Goal: Task Accomplishment & Management: Use online tool/utility

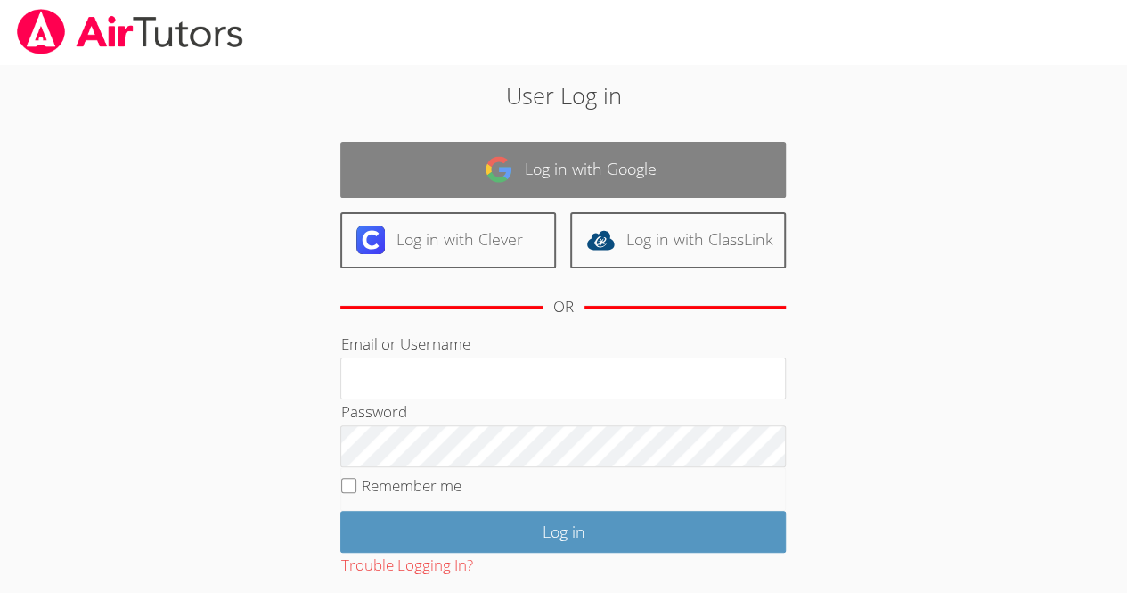
click at [674, 168] on link "Log in with Google" at bounding box center [563, 170] width 446 height 56
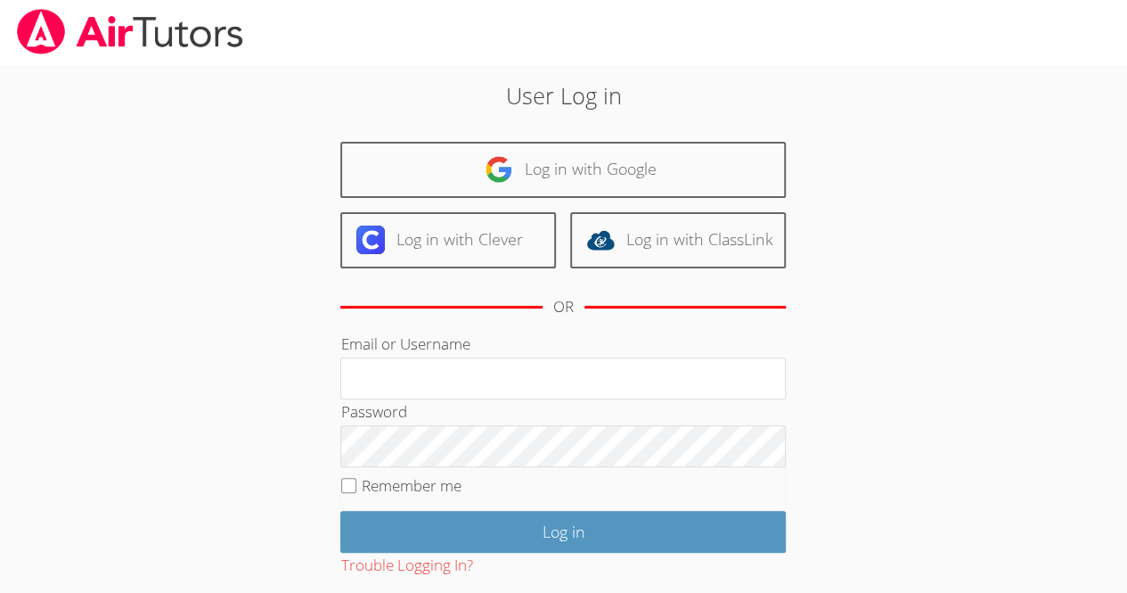
click at [686, 296] on div "OR" at bounding box center [563, 306] width 446 height 49
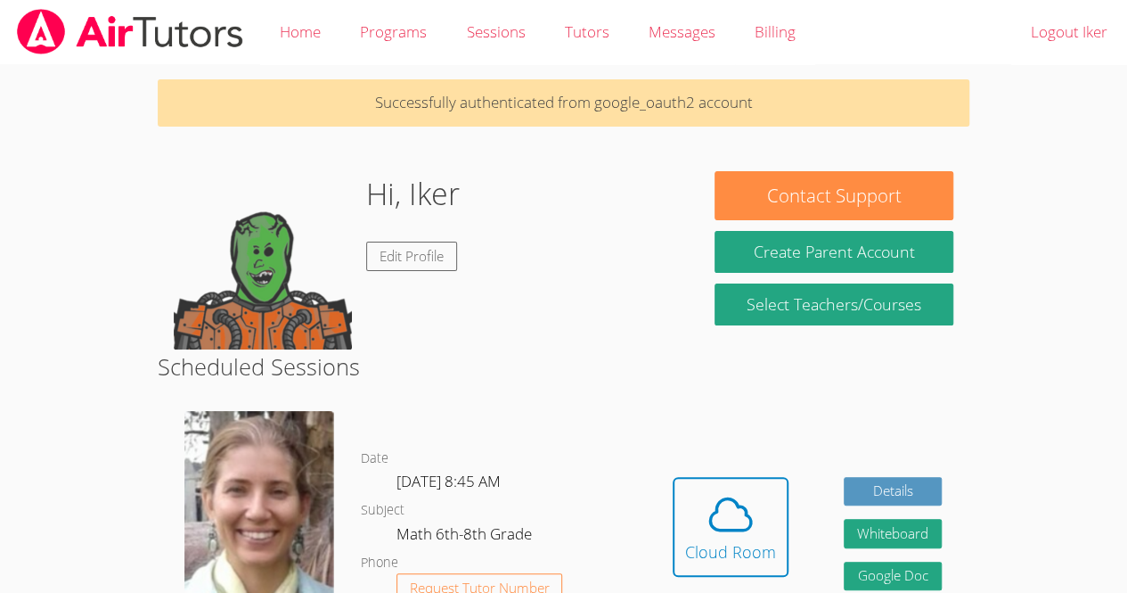
click at [681, 511] on button "Cloud Room" at bounding box center [731, 527] width 116 height 100
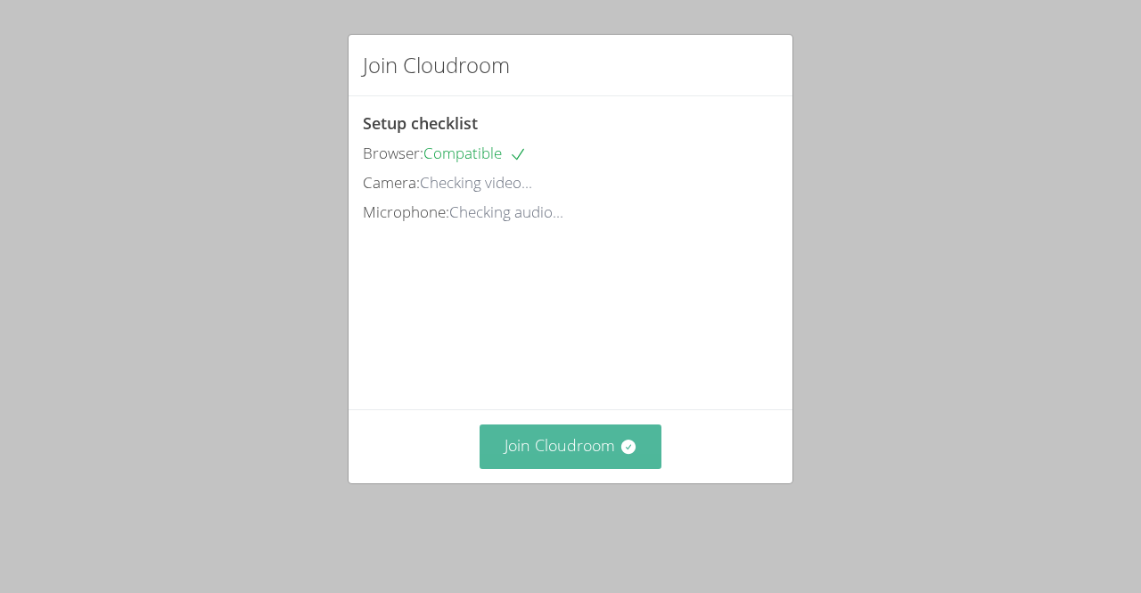
click at [610, 468] on button "Join Cloudroom" at bounding box center [570, 446] width 183 height 44
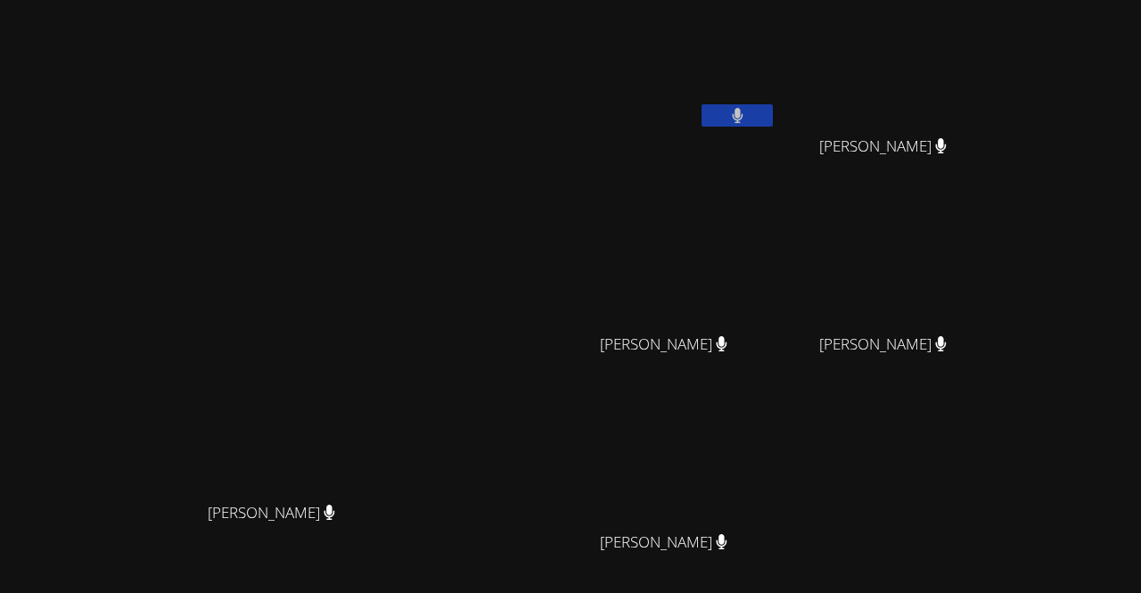
scroll to position [156, 0]
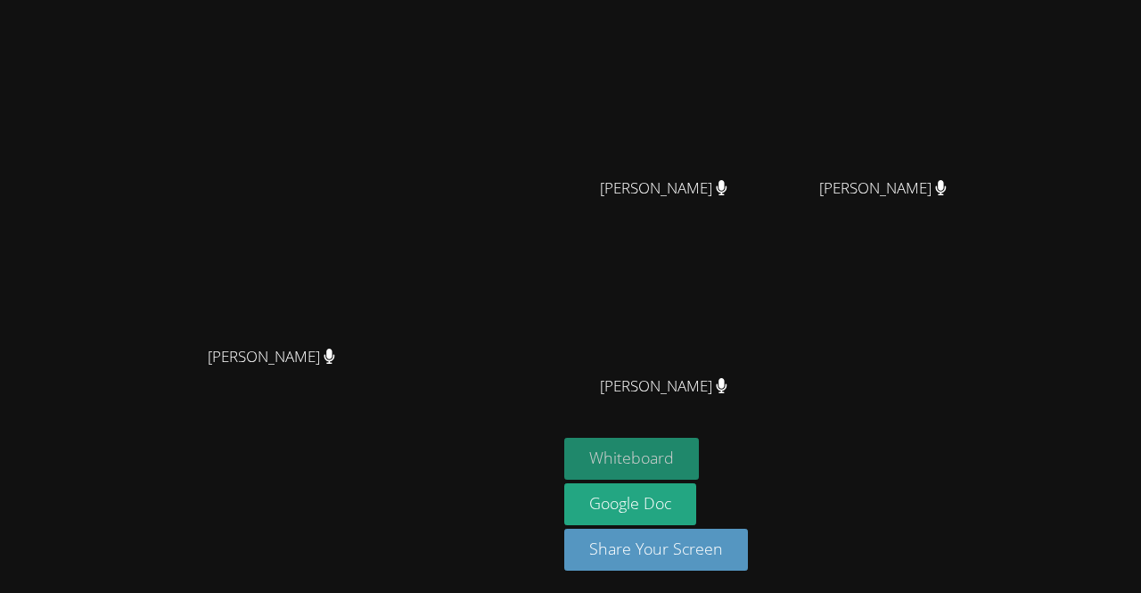
click at [699, 446] on button "Whiteboard" at bounding box center [631, 459] width 135 height 42
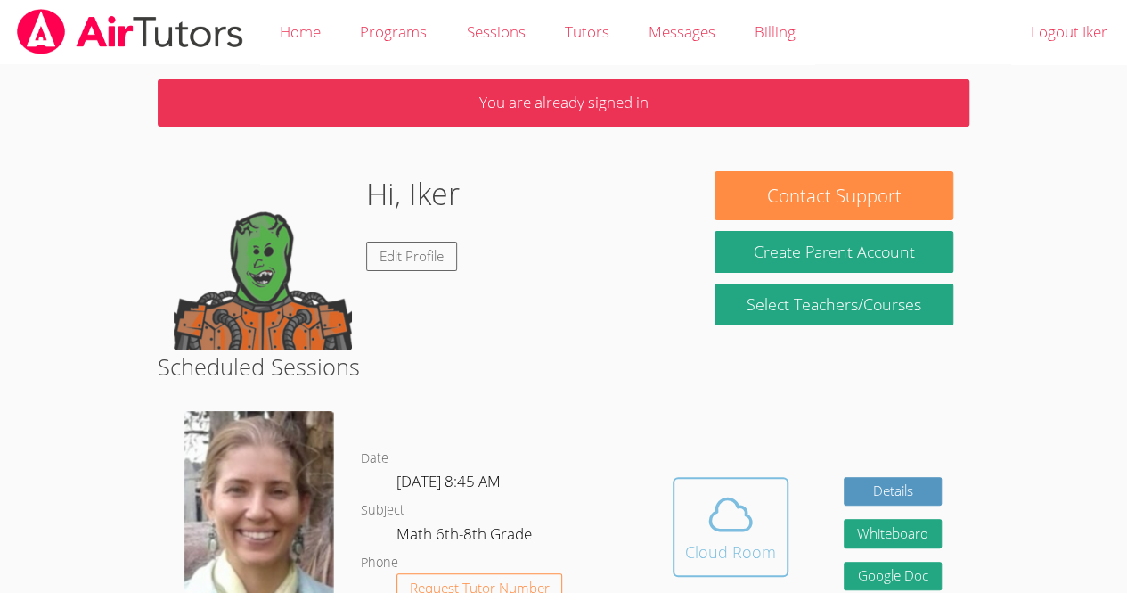
click at [754, 516] on icon at bounding box center [731, 514] width 50 height 50
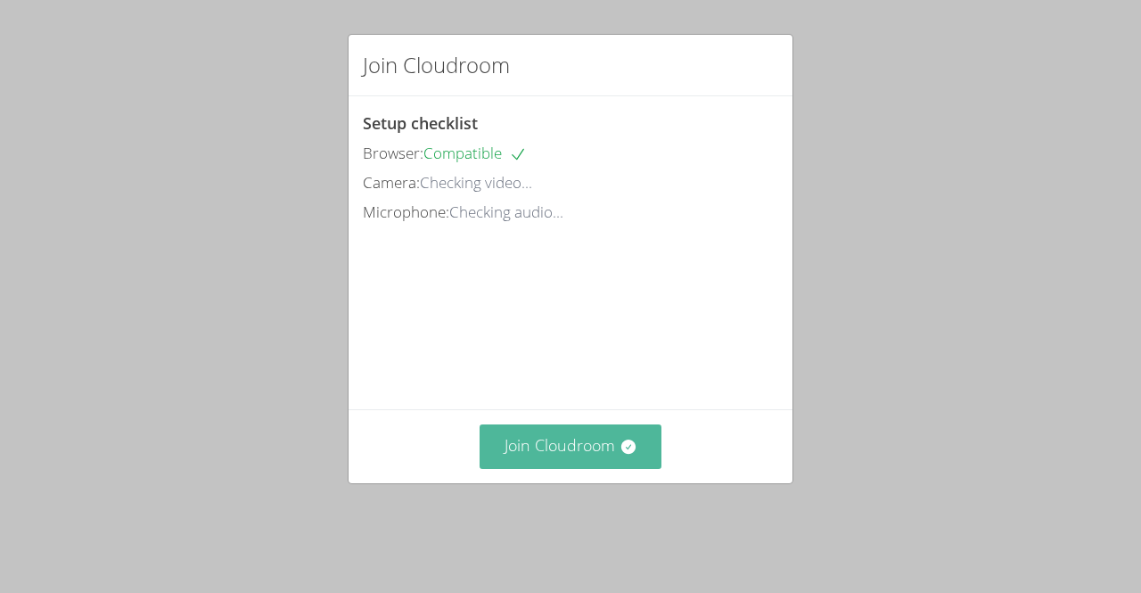
click at [558, 468] on button "Join Cloudroom" at bounding box center [570, 446] width 183 height 44
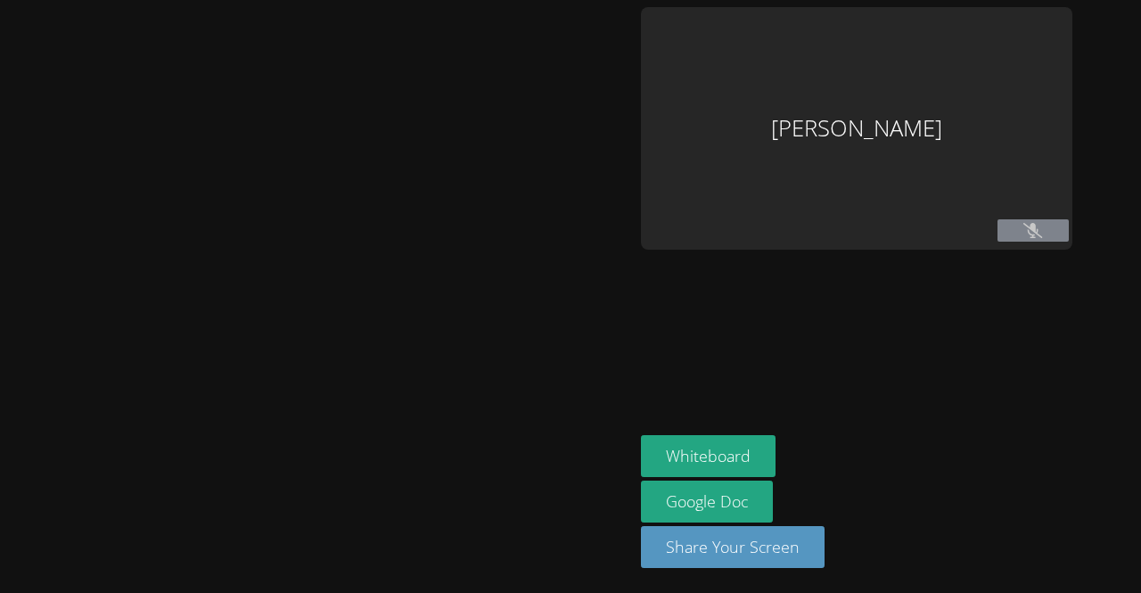
click at [563, 481] on div at bounding box center [316, 296] width 619 height 578
click at [572, 483] on div at bounding box center [316, 296] width 619 height 578
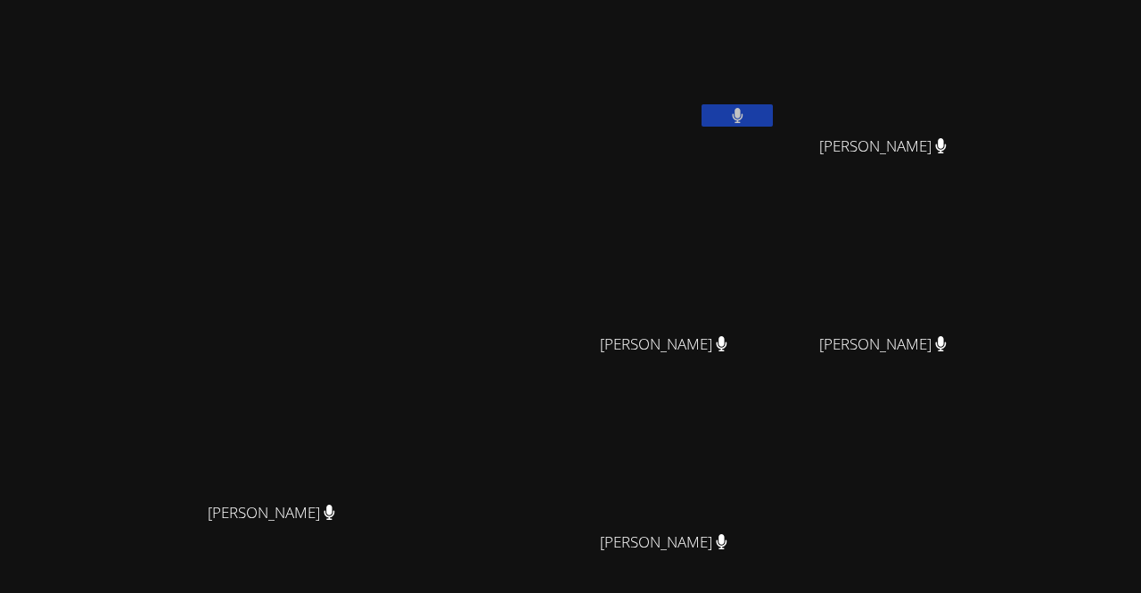
click at [776, 489] on video at bounding box center [670, 462] width 212 height 119
drag, startPoint x: 708, startPoint y: 24, endPoint x: 509, endPoint y: 17, distance: 198.8
click at [509, 17] on div "[PERSON_NAME] [PERSON_NAME]" at bounding box center [278, 375] width 543 height 737
click at [995, 236] on video at bounding box center [889, 264] width 212 height 119
